Goal: Task Accomplishment & Management: Complete application form

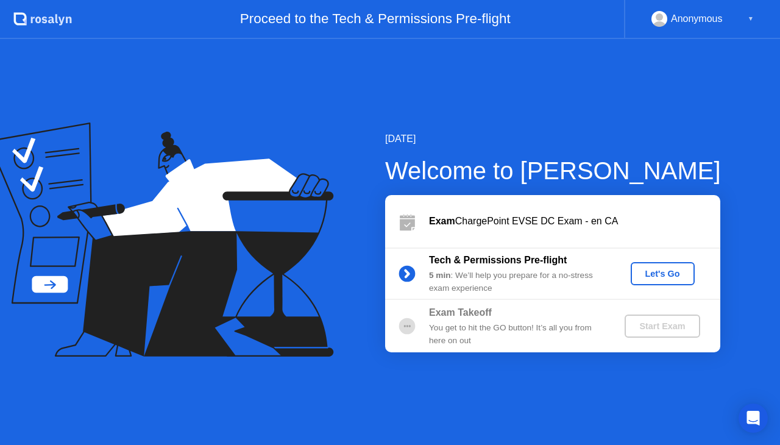
click at [644, 274] on div "Let's Go" at bounding box center [662, 274] width 54 height 10
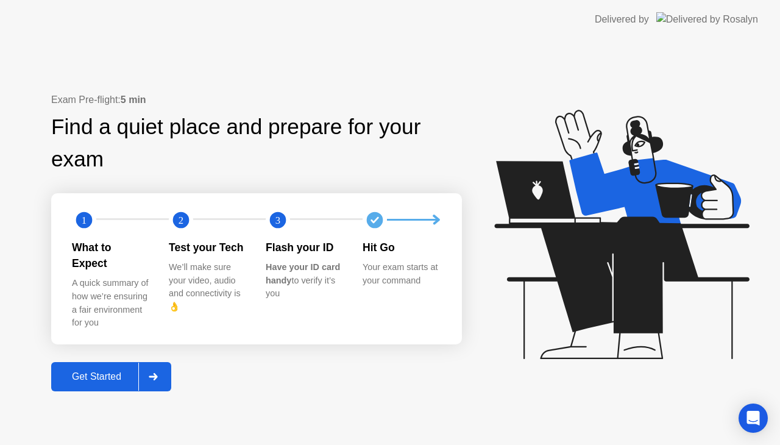
click at [104, 371] on div "Get Started" at bounding box center [96, 376] width 83 height 11
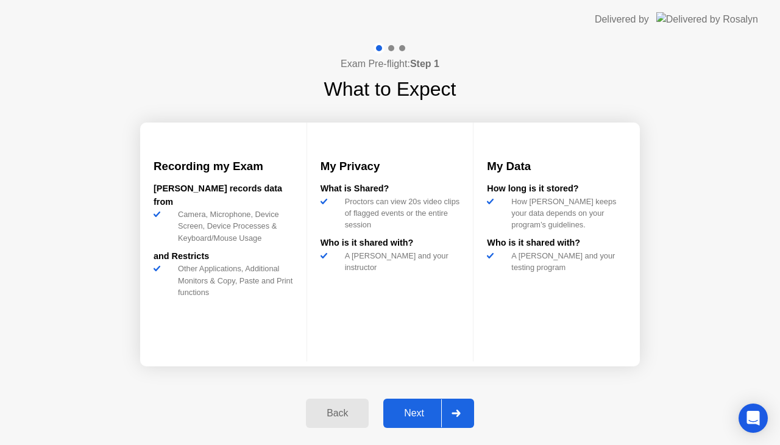
click at [428, 410] on div "Next" at bounding box center [414, 412] width 54 height 11
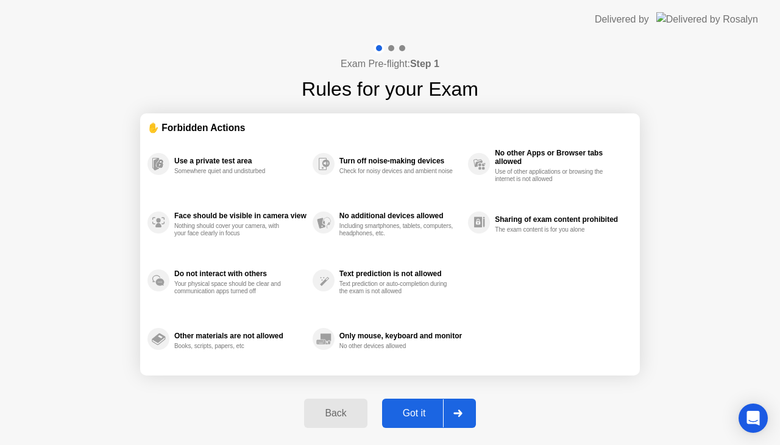
click at [428, 410] on div "Got it" at bounding box center [414, 412] width 57 height 11
select select "**********"
select select "*******"
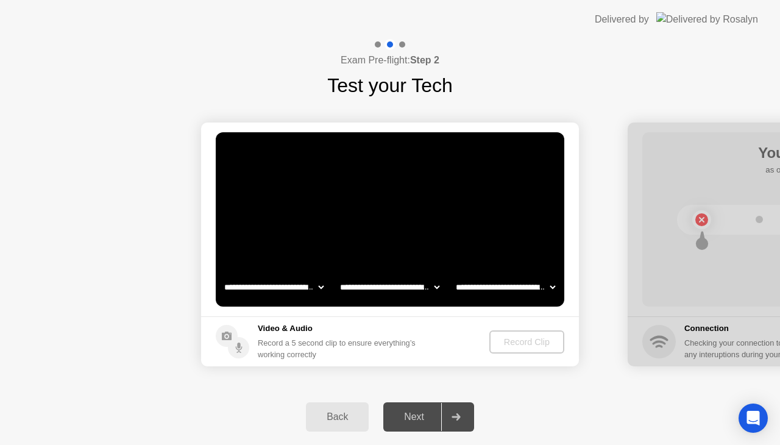
click at [323, 286] on select "**********" at bounding box center [274, 287] width 104 height 24
click at [313, 290] on select "**********" at bounding box center [274, 287] width 104 height 24
click at [543, 339] on div "Record Clip" at bounding box center [527, 342] width 65 height 10
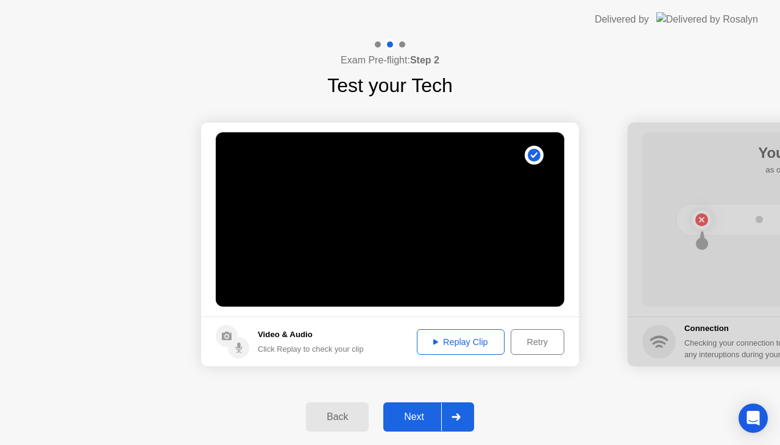
click at [464, 344] on div "Replay Clip" at bounding box center [460, 342] width 79 height 10
click at [415, 411] on div "Next" at bounding box center [414, 416] width 54 height 11
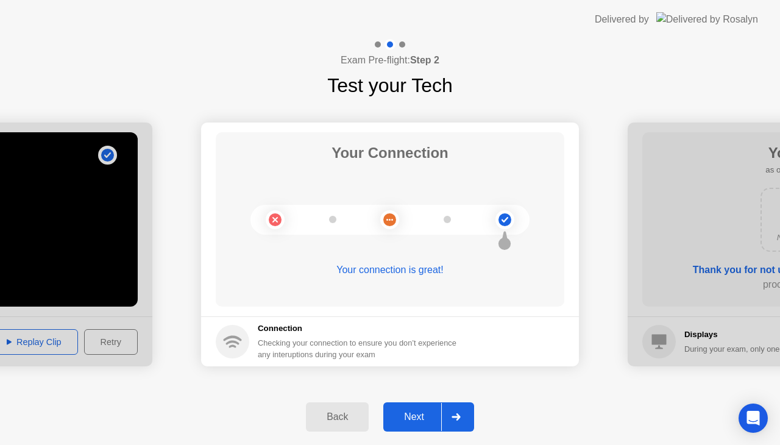
click at [415, 411] on div "Next" at bounding box center [414, 416] width 54 height 11
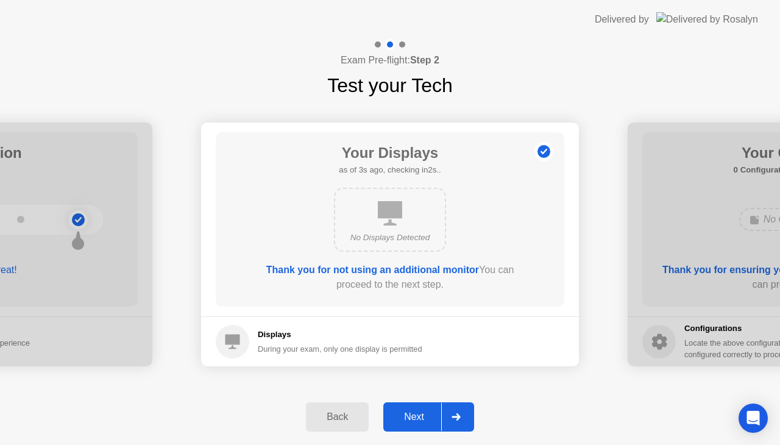
click at [415, 411] on div "Next" at bounding box center [414, 416] width 54 height 11
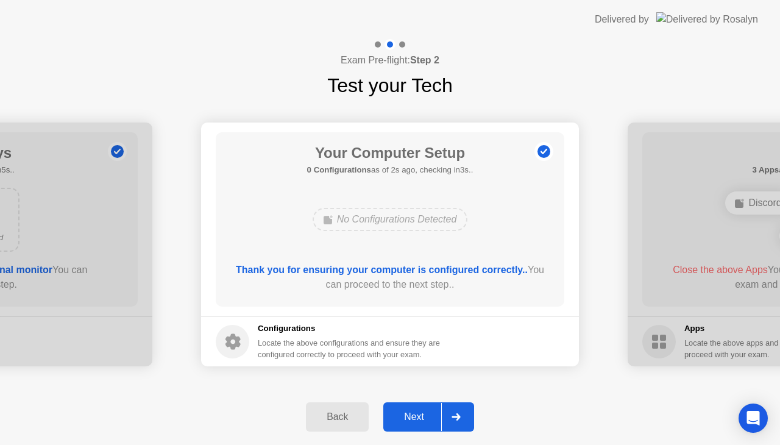
click at [415, 411] on div "Next" at bounding box center [414, 416] width 54 height 11
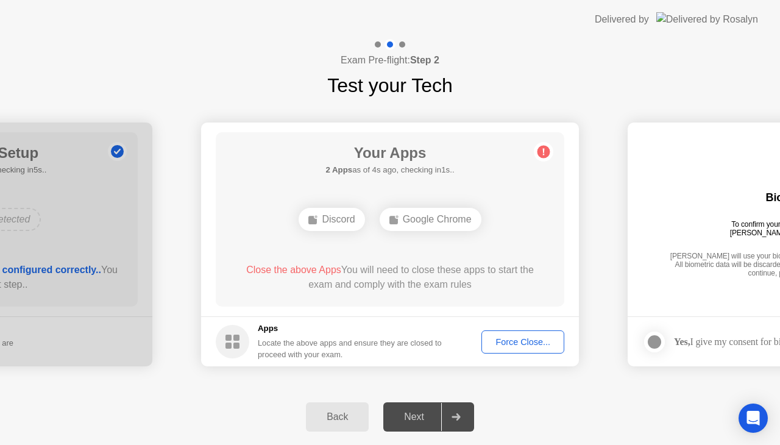
click at [449, 294] on div "Close the above Apps You will need to close these apps to start the exam and co…" at bounding box center [390, 280] width 314 height 34
click at [407, 269] on div "Close the above Apps You will need to close these apps to start the exam and co…" at bounding box center [390, 277] width 314 height 29
click at [514, 342] on div "Force Close..." at bounding box center [522, 342] width 74 height 10
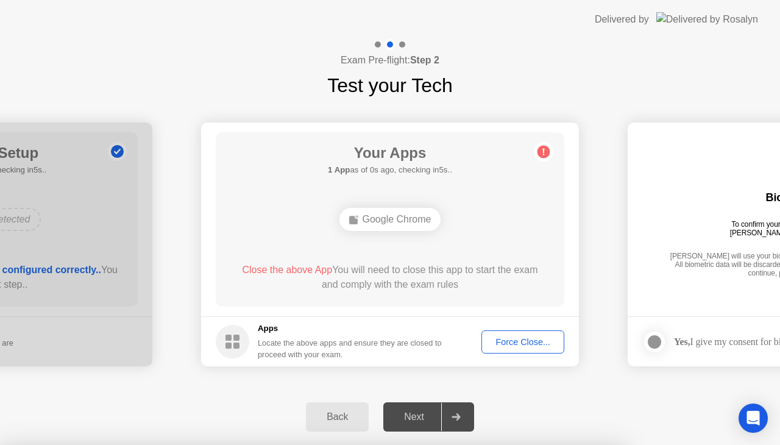
click at [398, 217] on div "Google Chrome" at bounding box center [390, 219] width 102 height 23
click at [436, 279] on div "Close the above App You will need to close this app to start the exam and compl…" at bounding box center [390, 277] width 314 height 29
click at [362, 220] on div "Google Chrome" at bounding box center [390, 219] width 102 height 23
click at [432, 247] on div "Your Apps Searching for disallowed apps... Google Chrome Close the above App Yo…" at bounding box center [390, 219] width 348 height 174
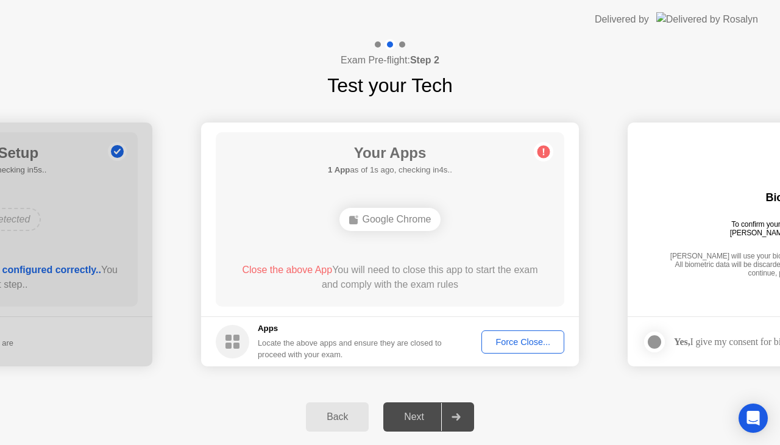
click at [514, 350] on button "Force Close..." at bounding box center [522, 341] width 83 height 23
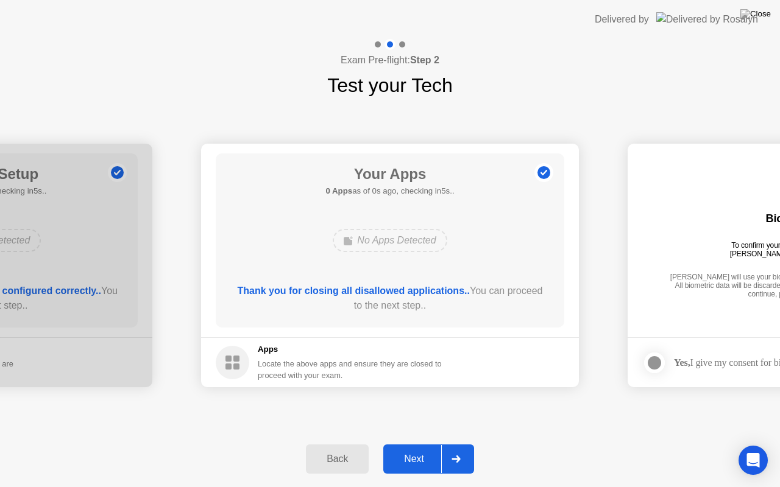
click at [475, 245] on div "No Apps Detected" at bounding box center [389, 240] width 279 height 33
click at [414, 444] on div "Next" at bounding box center [414, 459] width 54 height 11
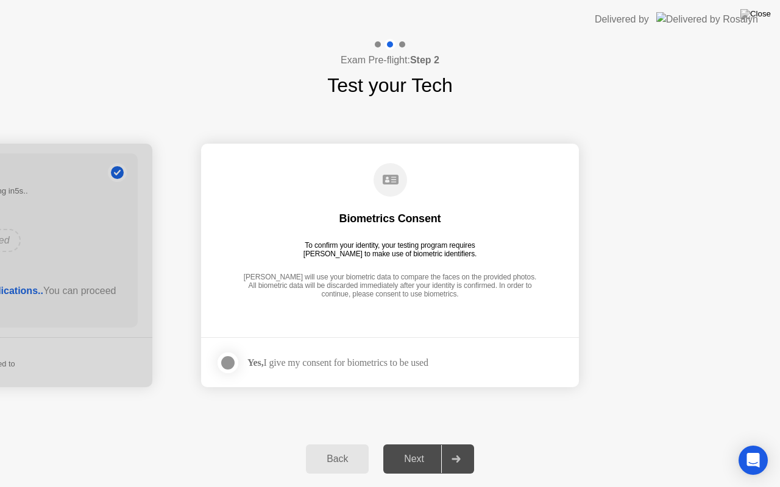
click at [345, 356] on div "Yes, I give my consent for biometrics to be used" at bounding box center [322, 363] width 213 height 24
click at [230, 363] on div at bounding box center [227, 363] width 15 height 15
click at [230, 363] on icon at bounding box center [227, 362] width 7 height 7
click at [230, 363] on div at bounding box center [227, 363] width 15 height 15
click at [424, 444] on div "Next" at bounding box center [414, 459] width 54 height 11
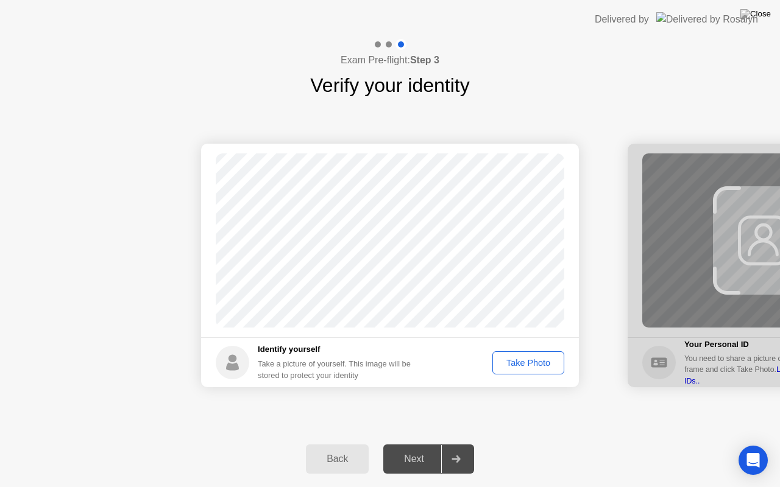
click at [542, 362] on div "Take Photo" at bounding box center [527, 363] width 63 height 10
click at [414, 444] on div "Next" at bounding box center [414, 459] width 54 height 11
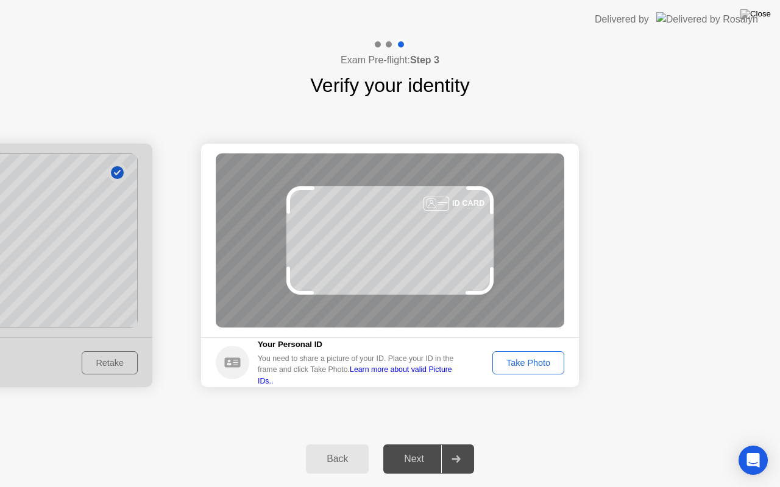
click at [530, 358] on div "Take Photo" at bounding box center [527, 363] width 63 height 10
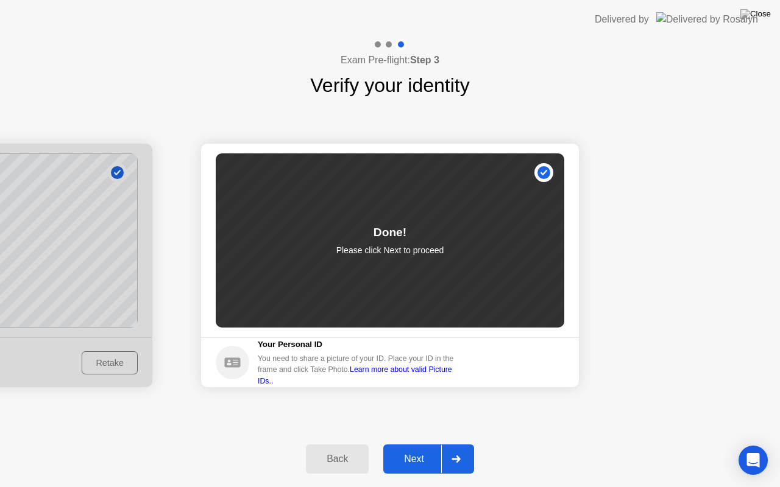
click at [414, 444] on button "Next" at bounding box center [428, 459] width 91 height 29
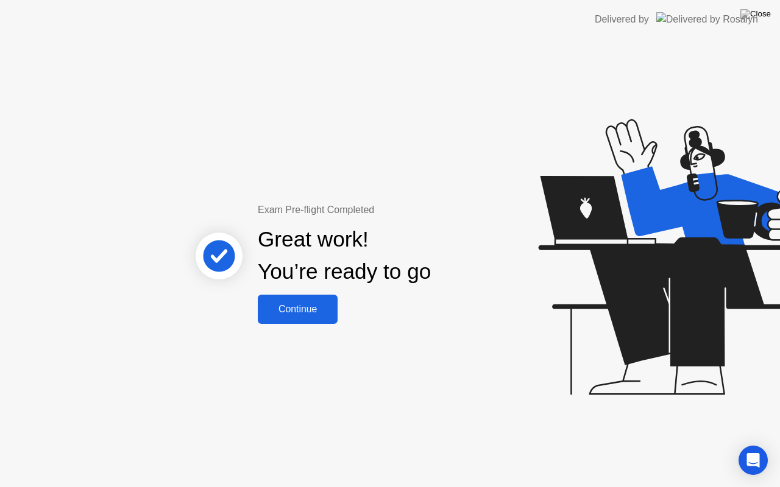
click at [299, 308] on div "Continue" at bounding box center [297, 309] width 72 height 11
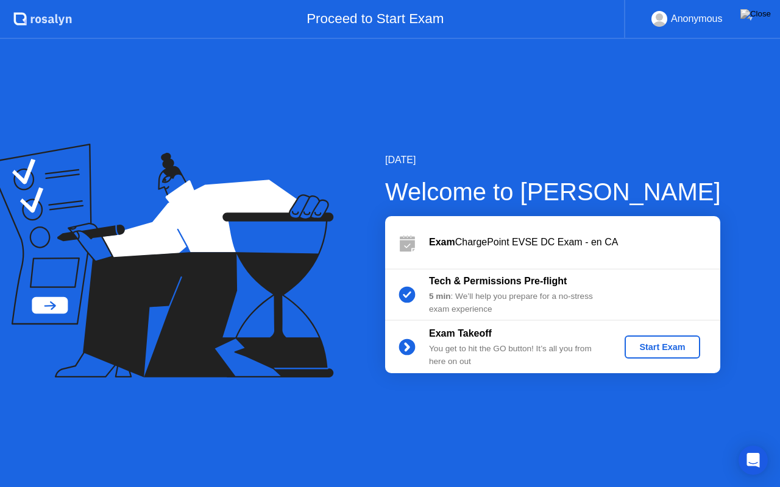
click at [665, 346] on div "Start Exam" at bounding box center [661, 347] width 65 height 10
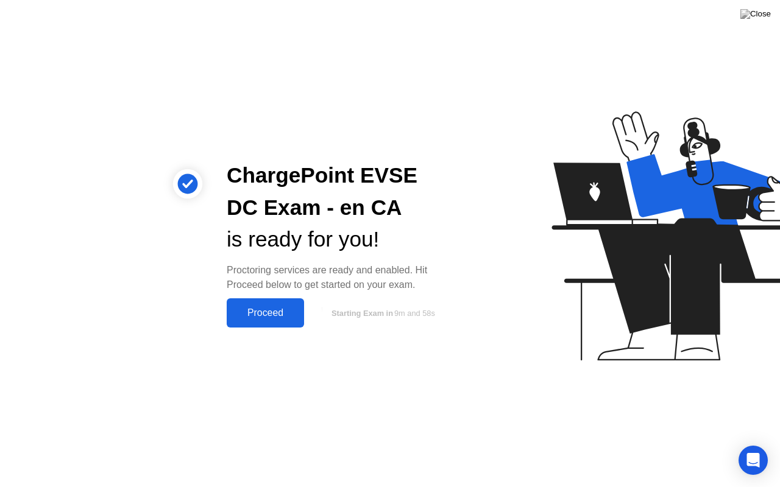
click at [264, 314] on div "Proceed" at bounding box center [265, 313] width 70 height 11
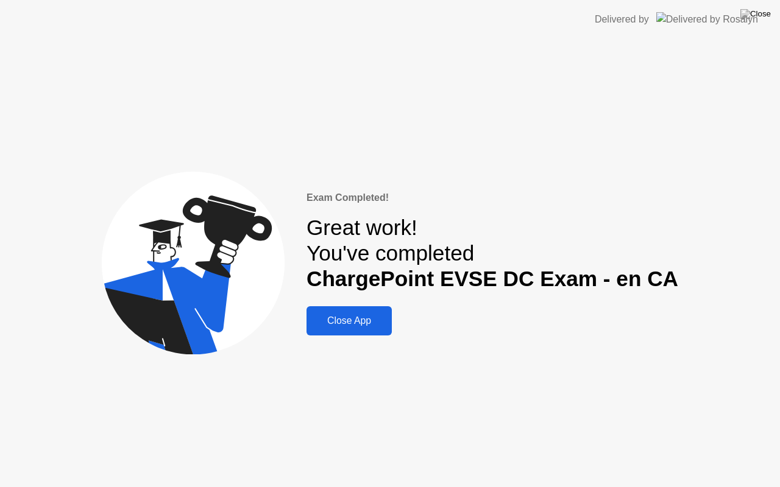
click at [375, 317] on div "Close App" at bounding box center [349, 320] width 78 height 11
